Goal: Task Accomplishment & Management: Manage account settings

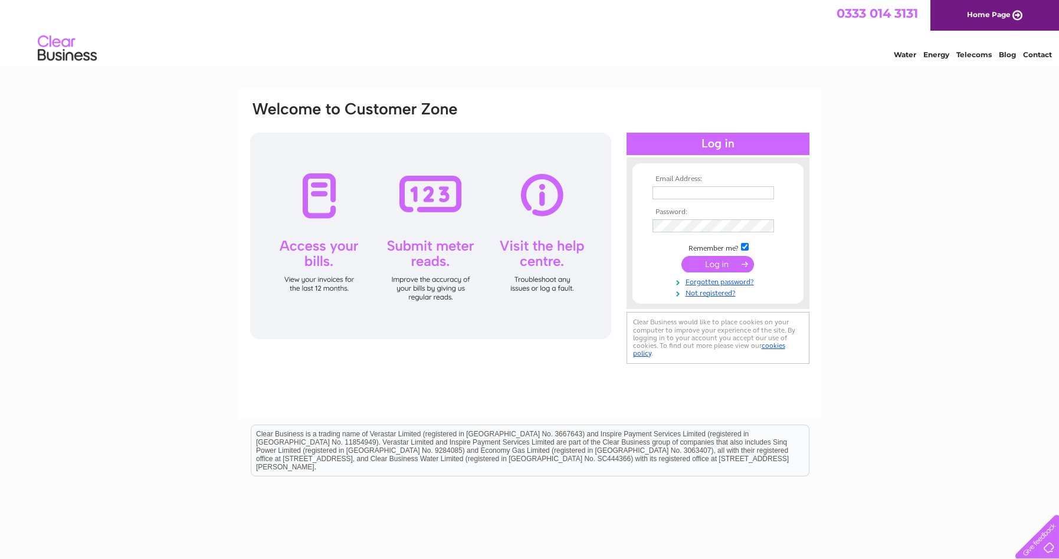
type input "lynne@whitehousegallery.co.uk"
click at [717, 260] on input "submit" at bounding box center [718, 264] width 73 height 17
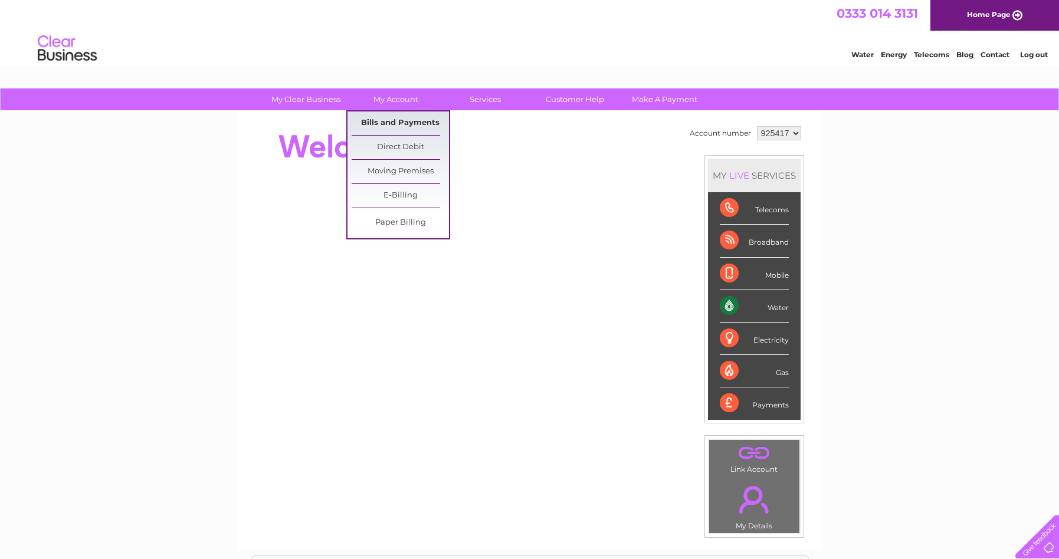
click at [389, 124] on link "Bills and Payments" at bounding box center [400, 124] width 97 height 24
click at [395, 121] on link "Bills and Payments" at bounding box center [400, 124] width 97 height 24
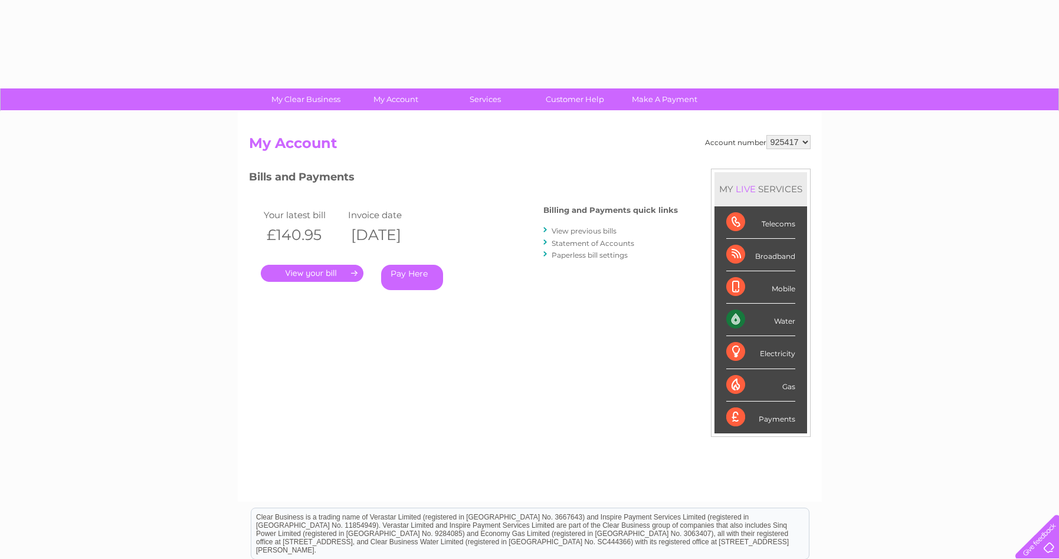
click at [313, 269] on link "." at bounding box center [312, 273] width 103 height 17
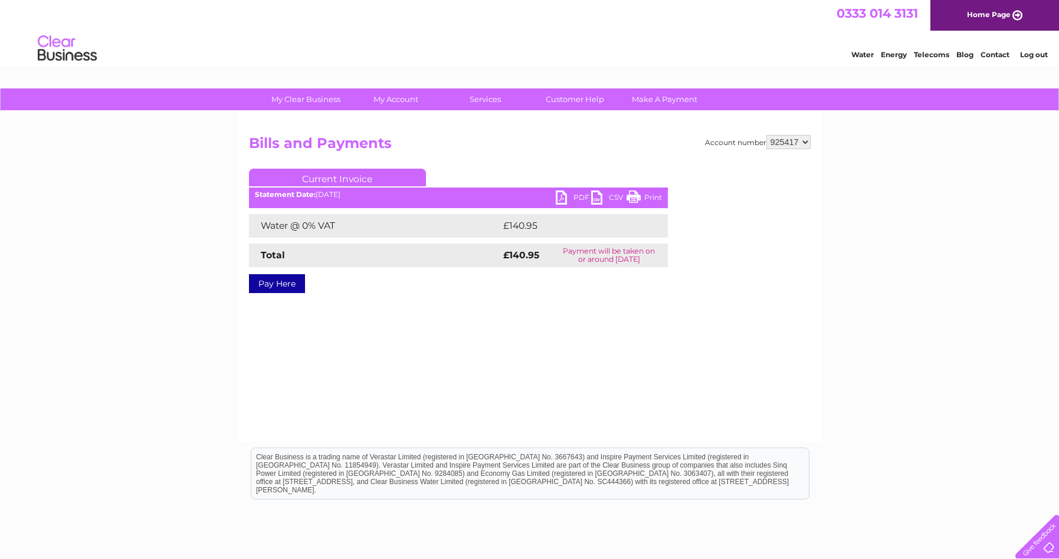
click at [576, 198] on link "PDF" at bounding box center [573, 199] width 35 height 17
